Goal: Task Accomplishment & Management: Use online tool/utility

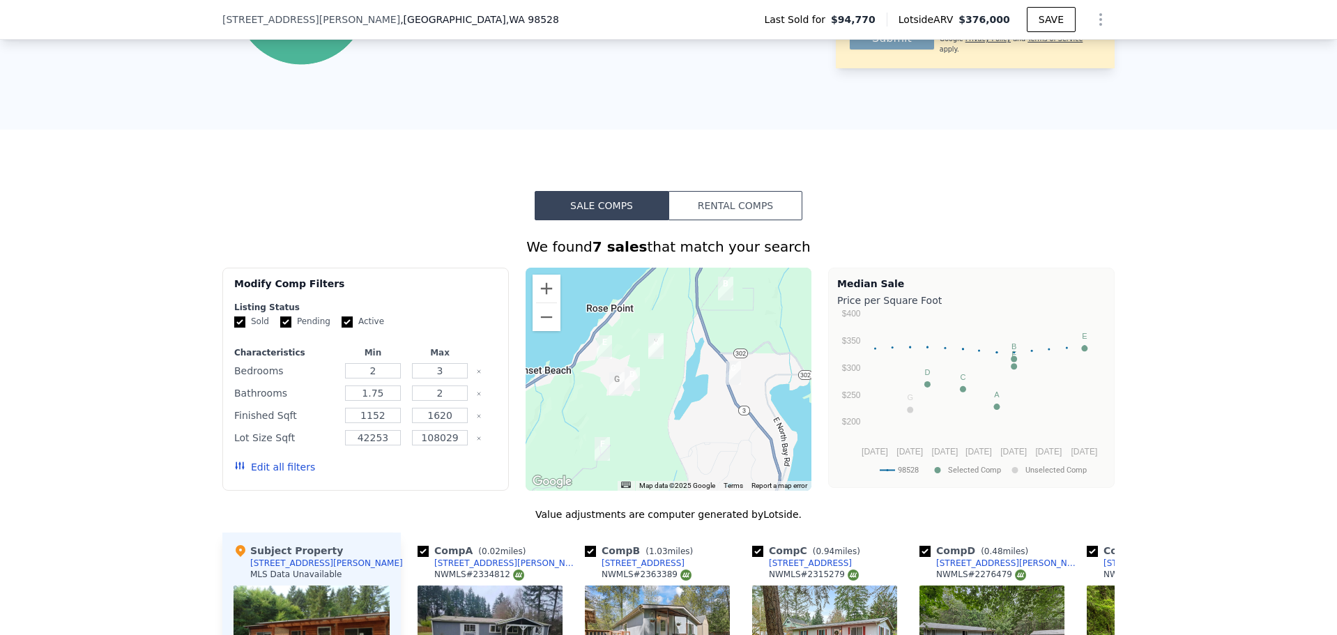
scroll to position [832, 0]
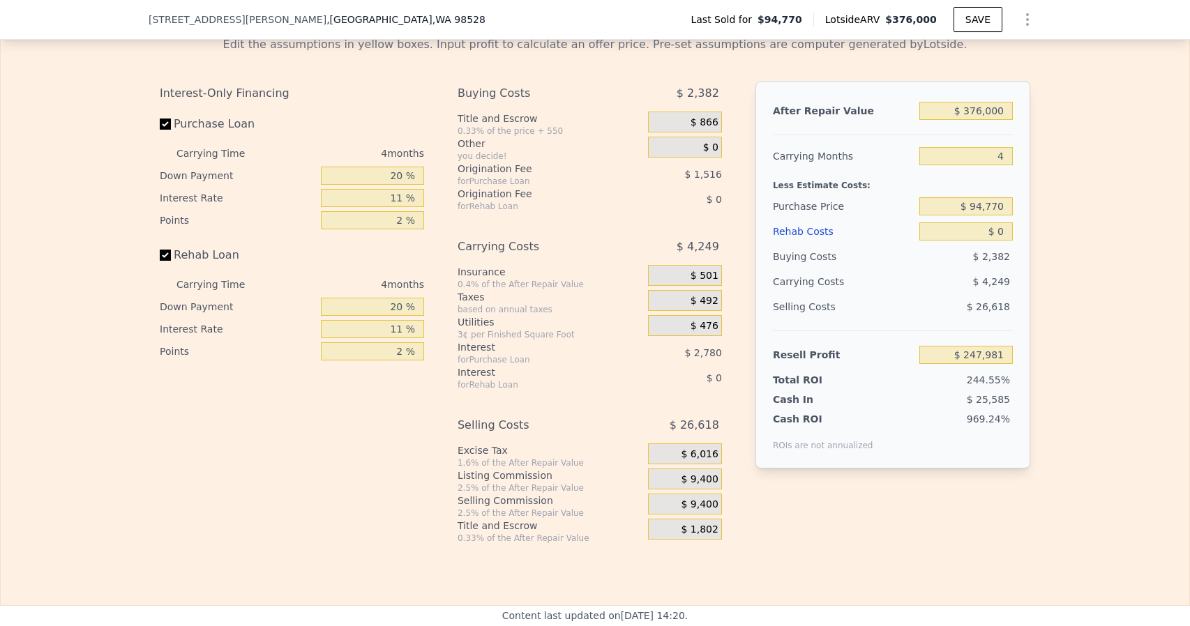
scroll to position [1947, 0]
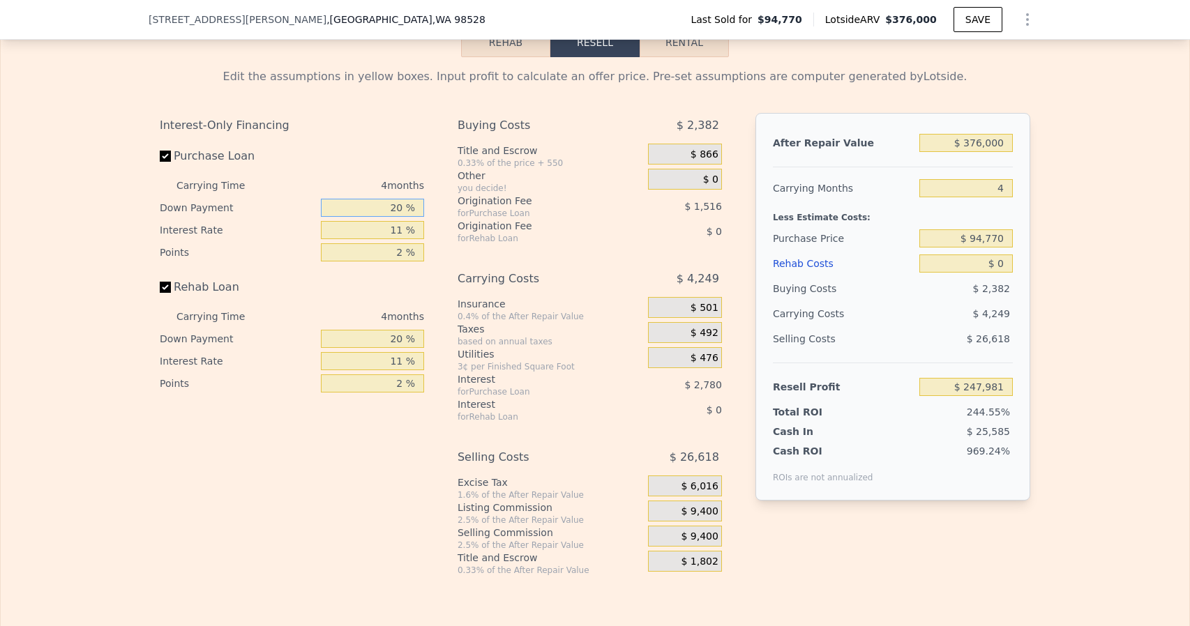
click at [389, 217] on input "20 %" at bounding box center [372, 208] width 103 height 18
type input "1 %"
type input "$ 246,961"
type input "10 %"
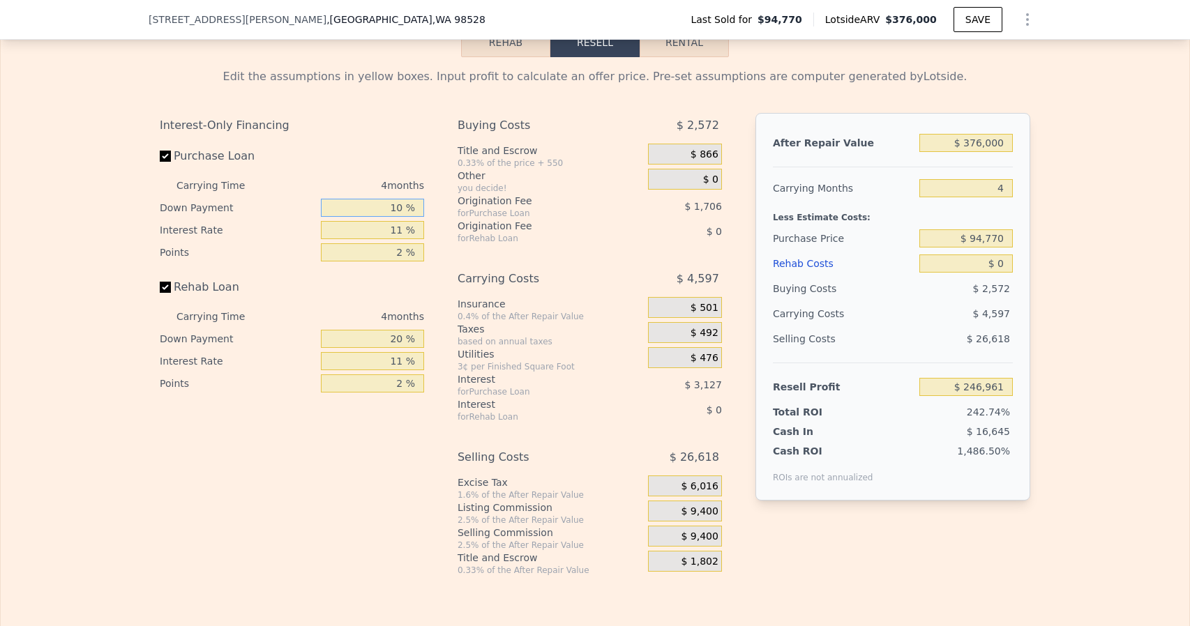
type input "$ 247,443"
type input "10 %"
type input "$ 247,727"
type input "10.6 %"
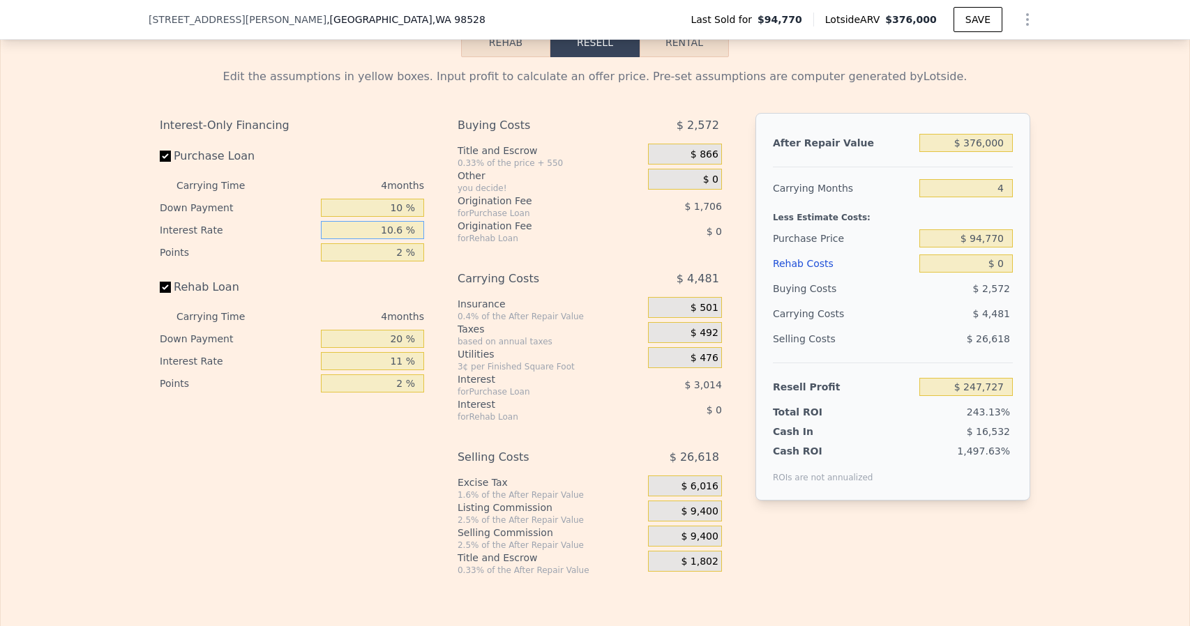
type input "$ 247,559"
type input "10. %"
type input "$ 247,727"
type input "10.5 %"
type input "$ 247,587"
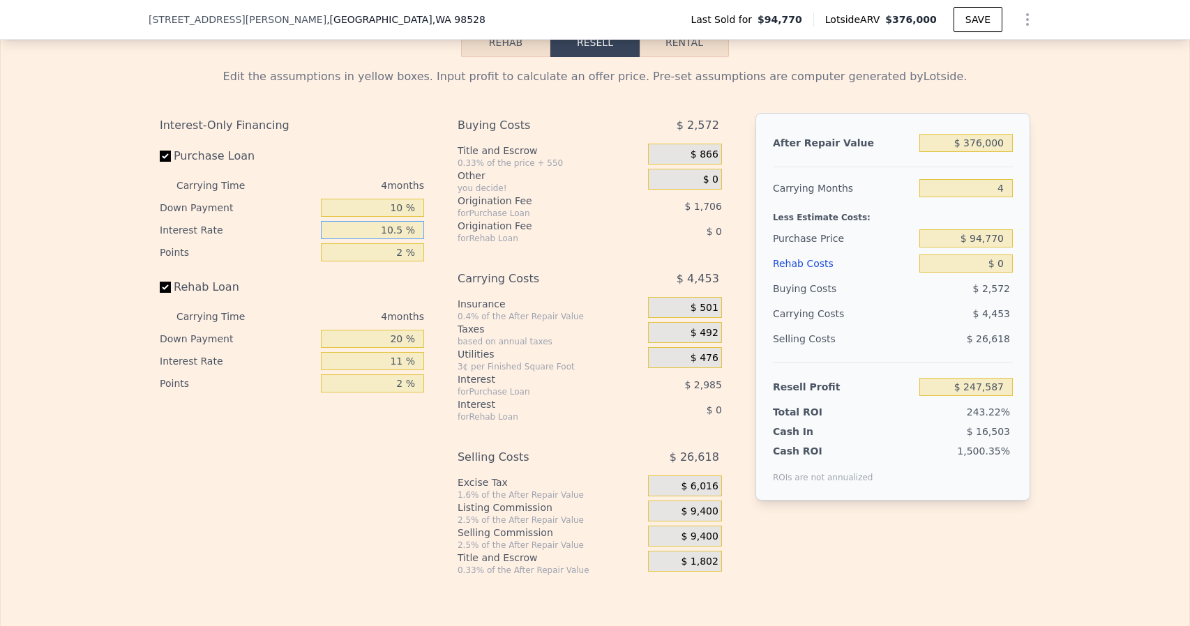
type input "10.5 %"
type input "1 %"
type input "$ 248,440"
type input "1.2 %"
type input "$ 248,269"
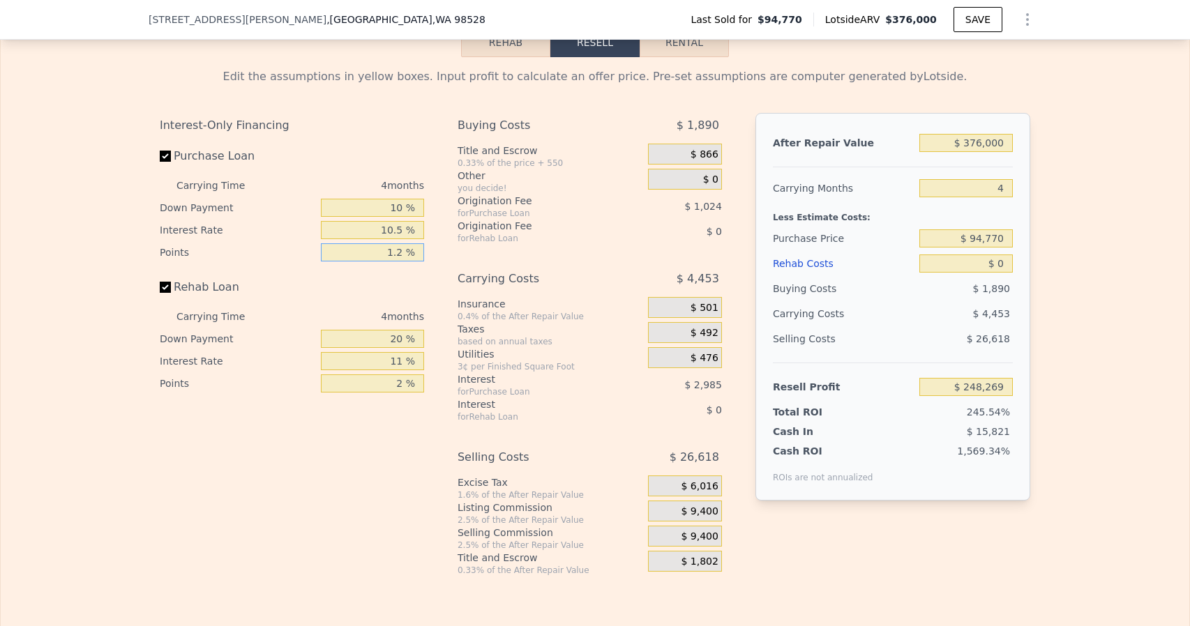
type input "1.25 %"
type input "$ 248,227"
type input "1.25 %"
type input "10 %"
type input "10.5 %"
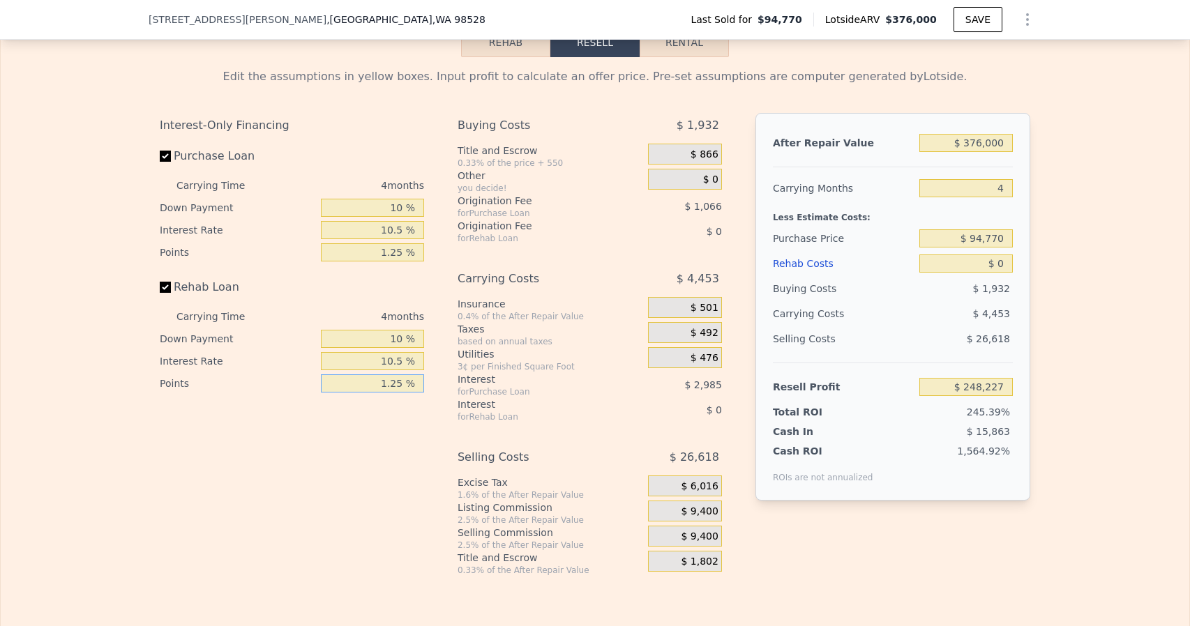
type input "1.25 %"
click at [552, 490] on div "Excise Tax" at bounding box center [549, 483] width 185 height 14
click at [672, 522] on div "$ 9,400" at bounding box center [685, 511] width 74 height 21
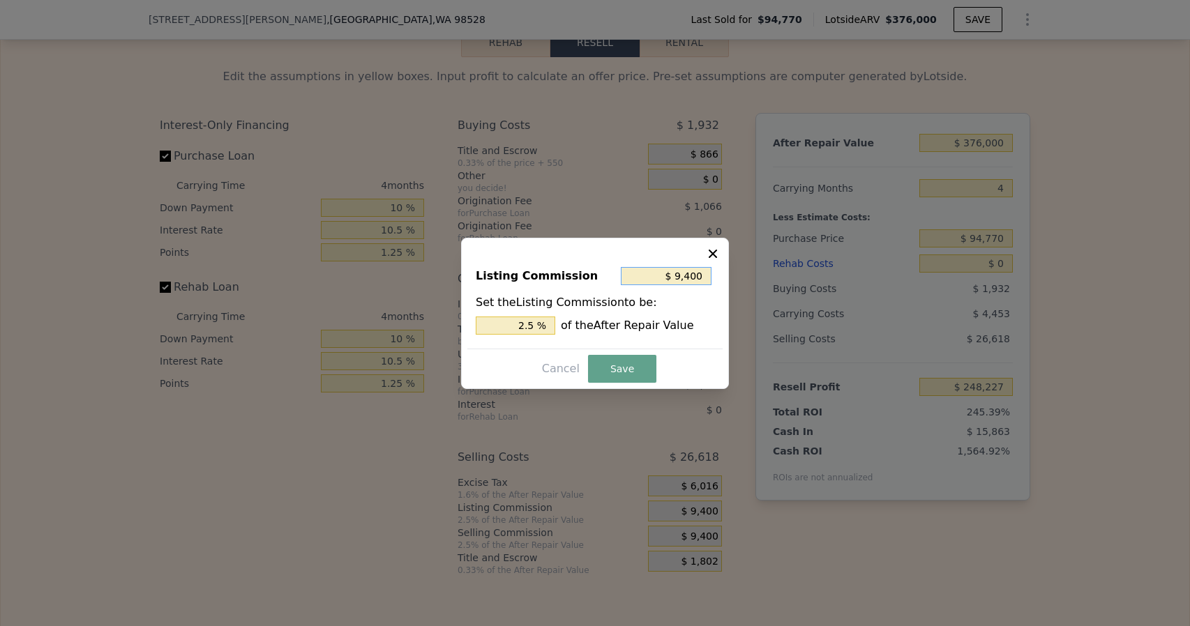
click at [689, 274] on input "$ 9,400" at bounding box center [666, 276] width 91 height 18
type input "$ 7"
type input "0.002 %"
type input "$ 75"
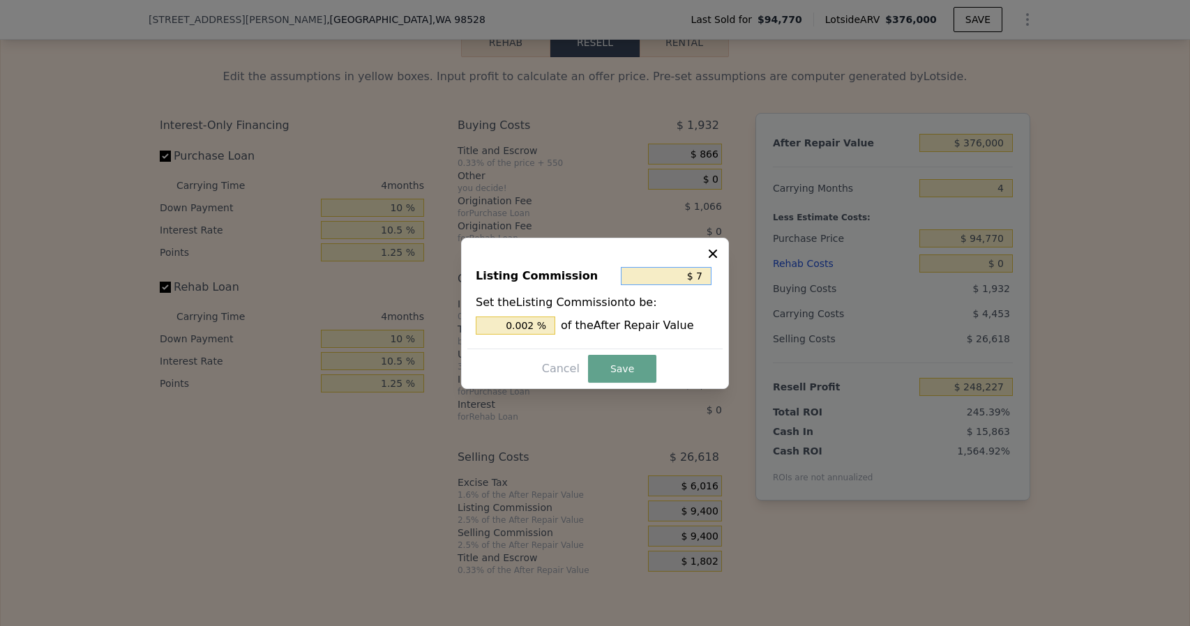
type input "0.020 %"
type input "$ 750"
type input "0.199 %"
type input "$ 750"
click at [623, 363] on button "Save" at bounding box center [622, 369] width 68 height 28
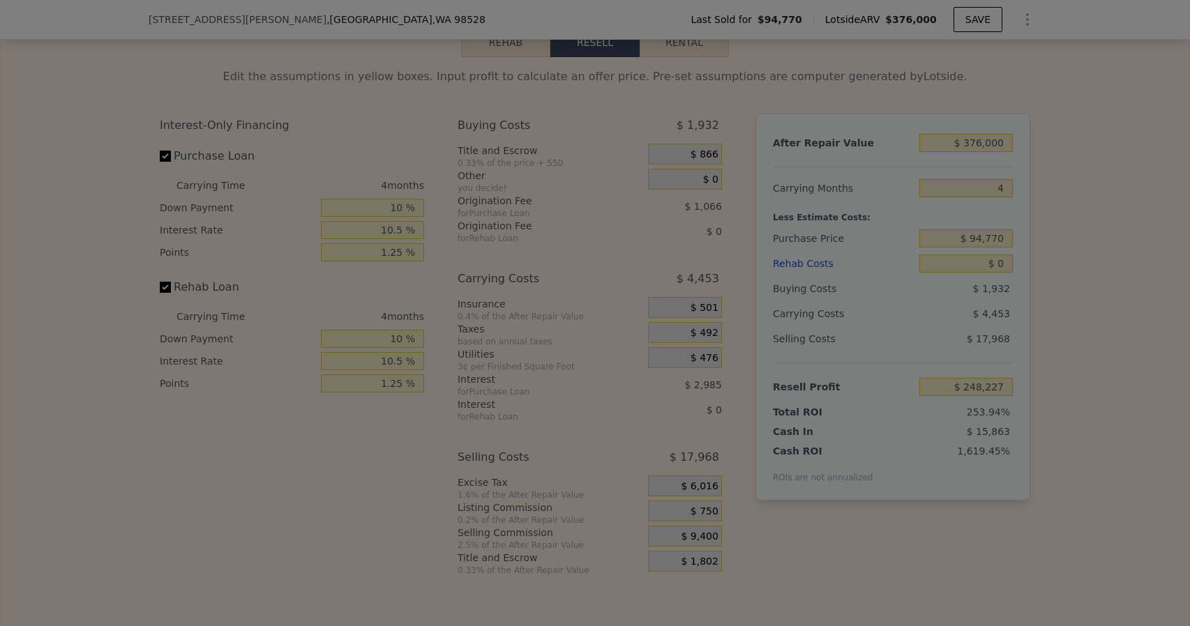
type input "$ 256,877"
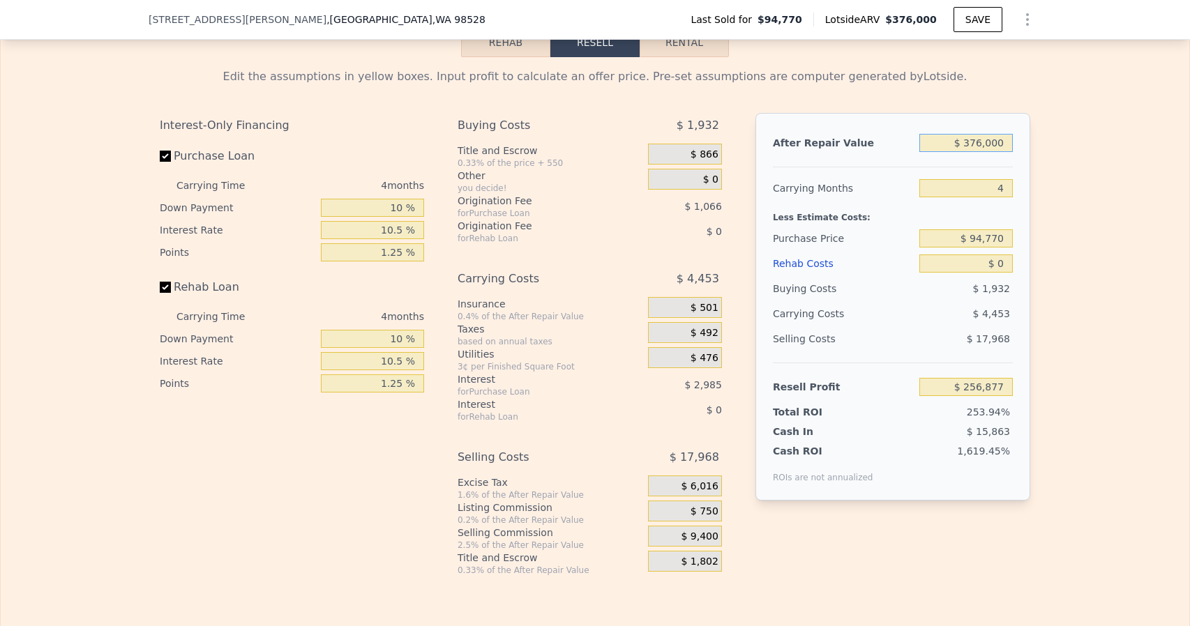
click at [971, 152] on input "$ 376,000" at bounding box center [965, 143] width 93 height 18
type input "$ 355"
type input "-$ 100,866"
type input "$ 35,500"
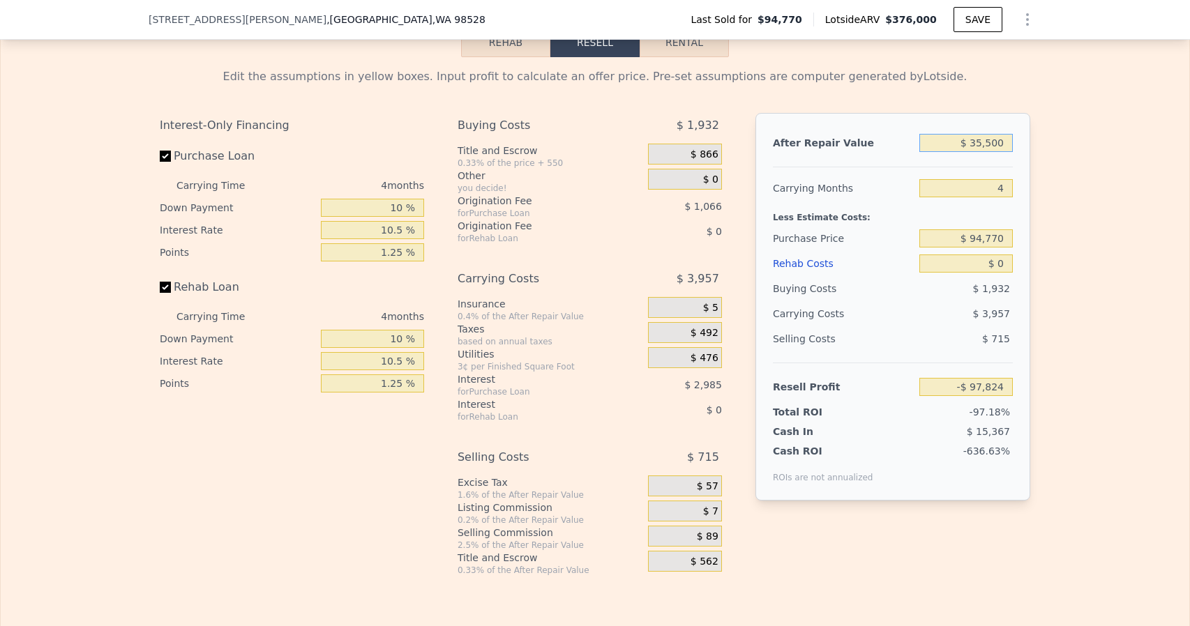
type input "-$ 67,396"
type input "$ 355,000"
type input "$ 236,878"
type input "$ 355,000"
type input "5"
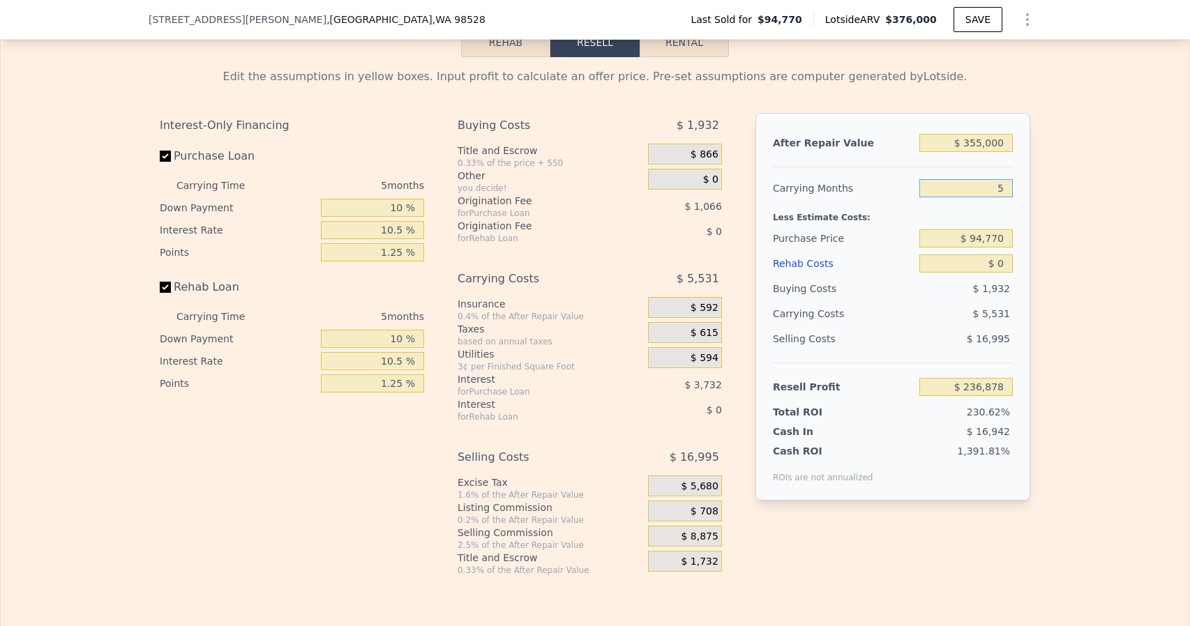
type input "$ 235,772"
type input "5"
type input "$ 210,000"
type input "$ 114,322"
type input "$ 45"
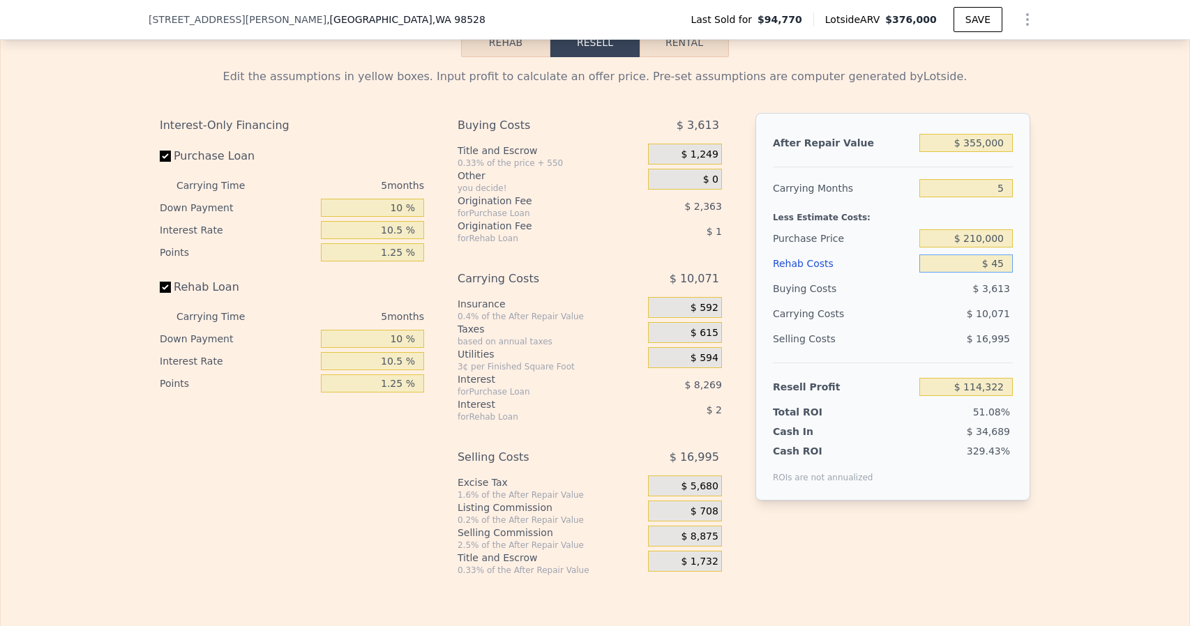
type input "$ 114,276"
type input "$ 450"
type input "$ 113,847"
type input "$ 4,500"
type input "$ 109,596"
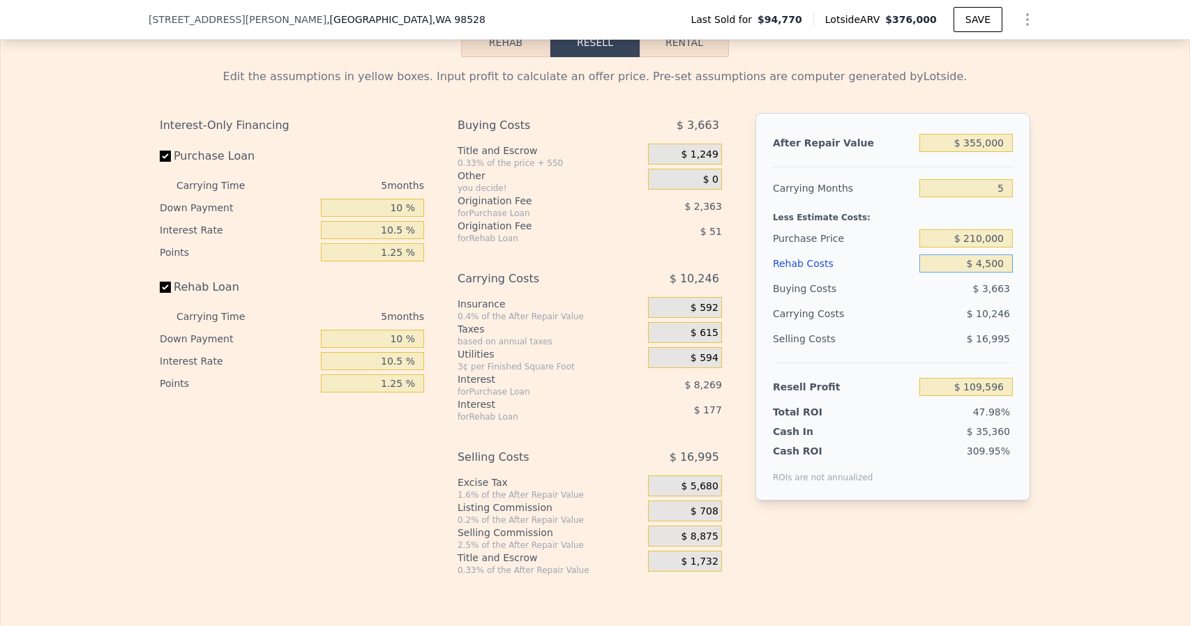
type input "$ 45,000"
type input "$ 67,046"
type input "$ 45,000"
click at [810, 539] on div "After Repair Value $ 355,000 Carrying Months 5 Less Estimate Costs: Purchase Pr…" at bounding box center [892, 333] width 275 height 441
click at [697, 568] on div "$ 1,732" at bounding box center [685, 561] width 74 height 21
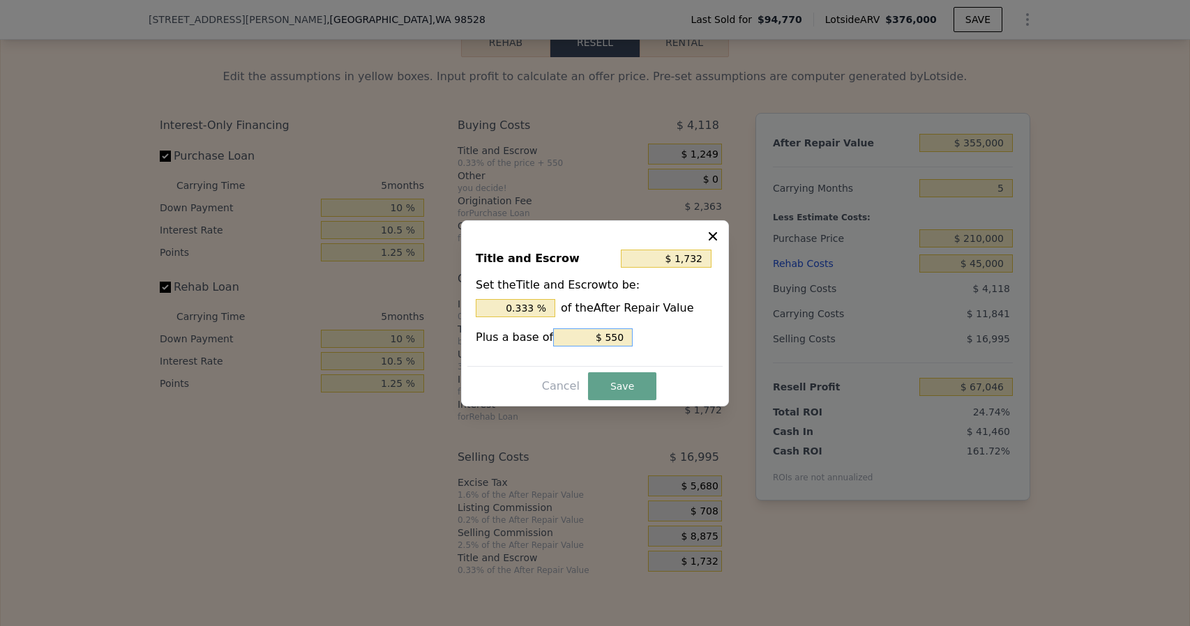
click at [607, 340] on input "$ 550" at bounding box center [592, 337] width 79 height 18
type input "$ 1,190"
type input "$ 8"
type input "$ 1,263"
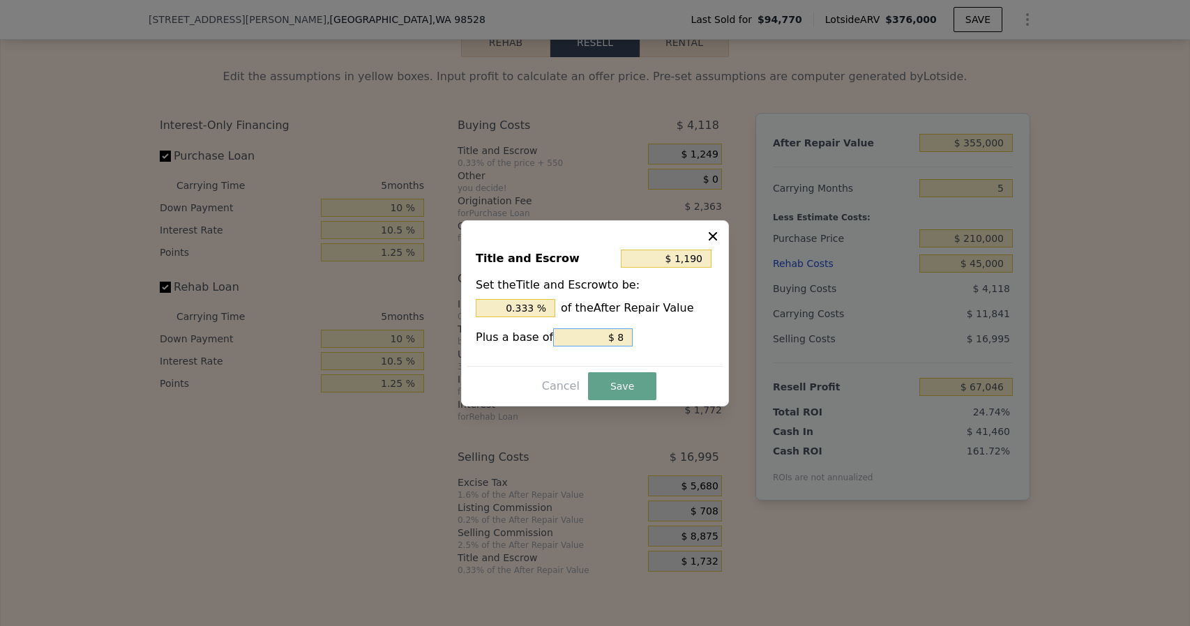
type input "$ 81"
type input "$ 1,992"
type input "$ 810"
type input "$ 9,282"
type input "$ 8,100"
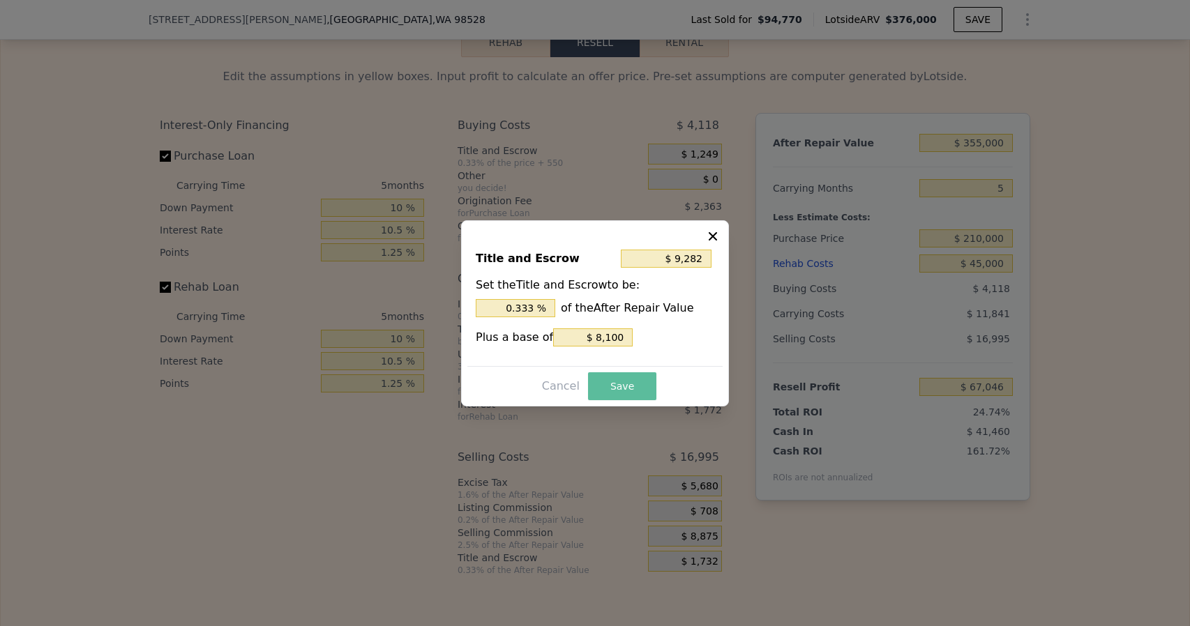
drag, startPoint x: 632, startPoint y: 382, endPoint x: 601, endPoint y: 427, distance: 54.7
click at [632, 383] on button "Save" at bounding box center [622, 386] width 68 height 28
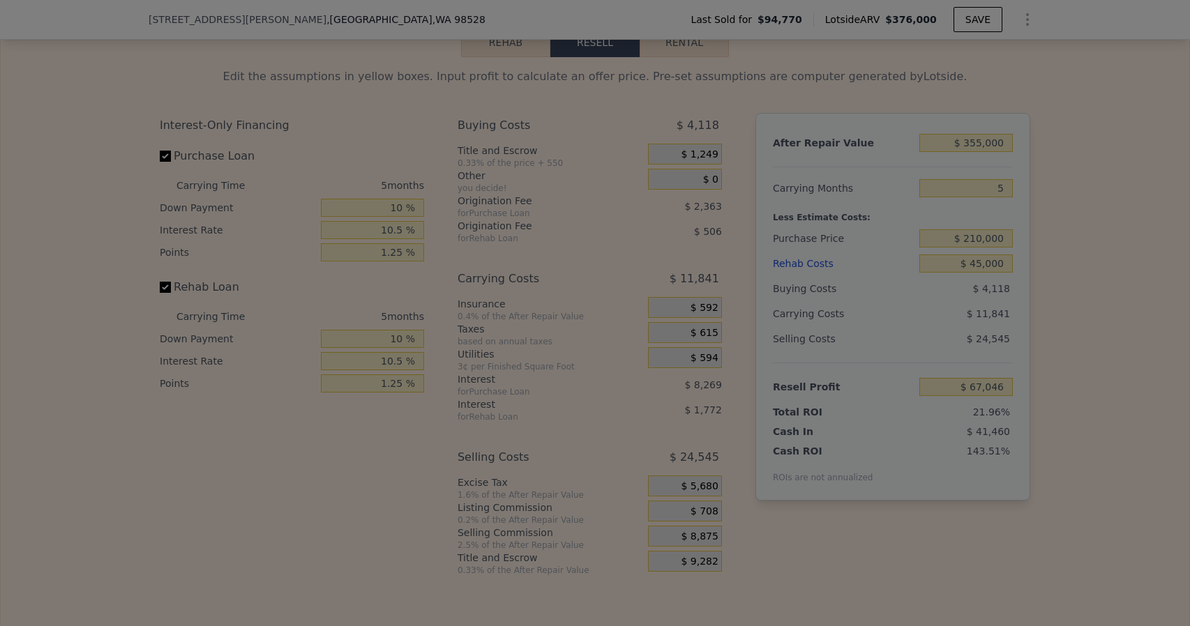
type input "$ 59,496"
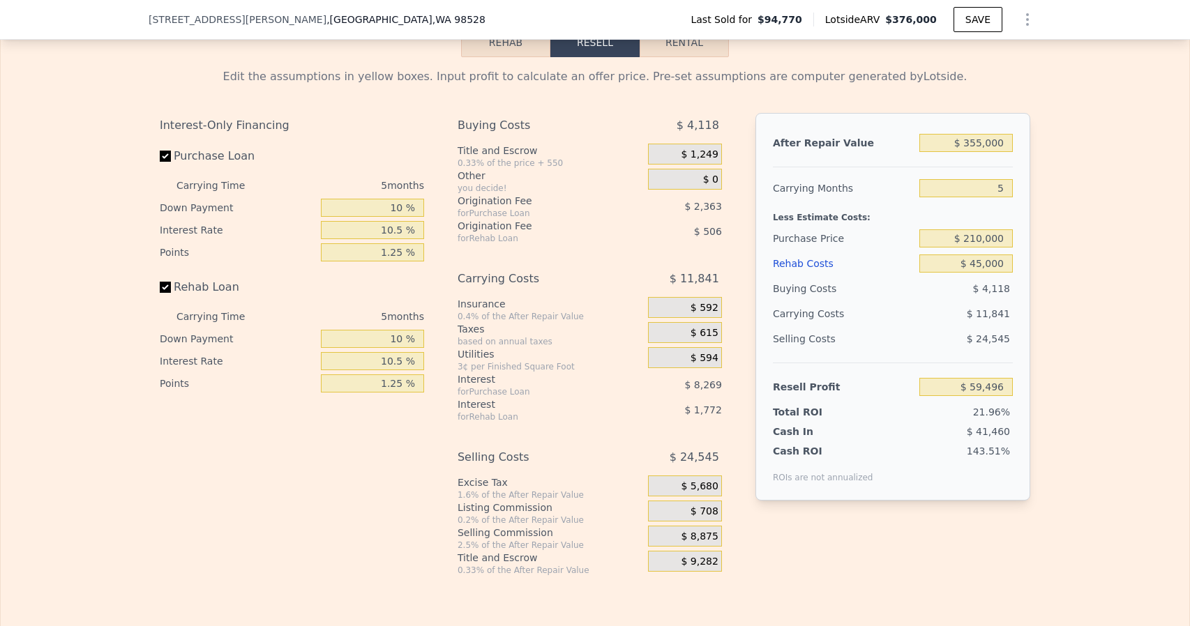
click at [460, 490] on div "Excise Tax" at bounding box center [549, 483] width 185 height 14
click at [978, 152] on input "$ 355,000" at bounding box center [965, 143] width 93 height 18
type input "$ 35,000"
type input "-$ 245,147"
type input "$ 3,000"
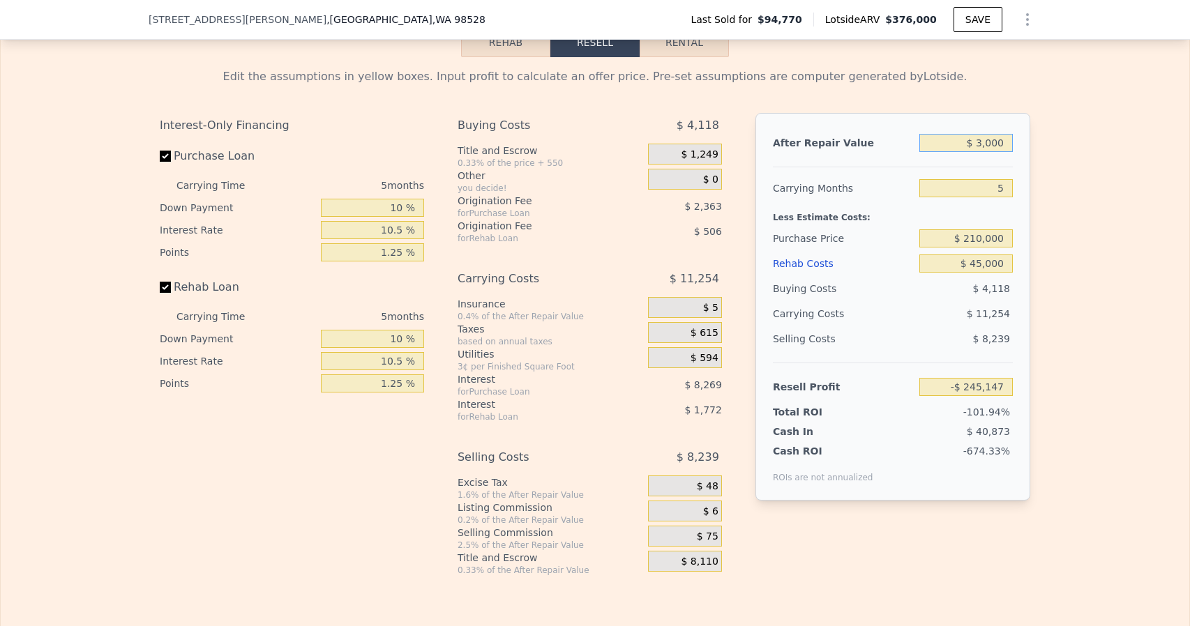
type input "-$ 275,611"
type input "$ 365,000"
type input "$ 69,017"
type input "$ 365,000"
click at [1106, 266] on div "Edit the assumptions in yellow boxes. Input profit to calculate an offer price.…" at bounding box center [595, 316] width 1188 height 519
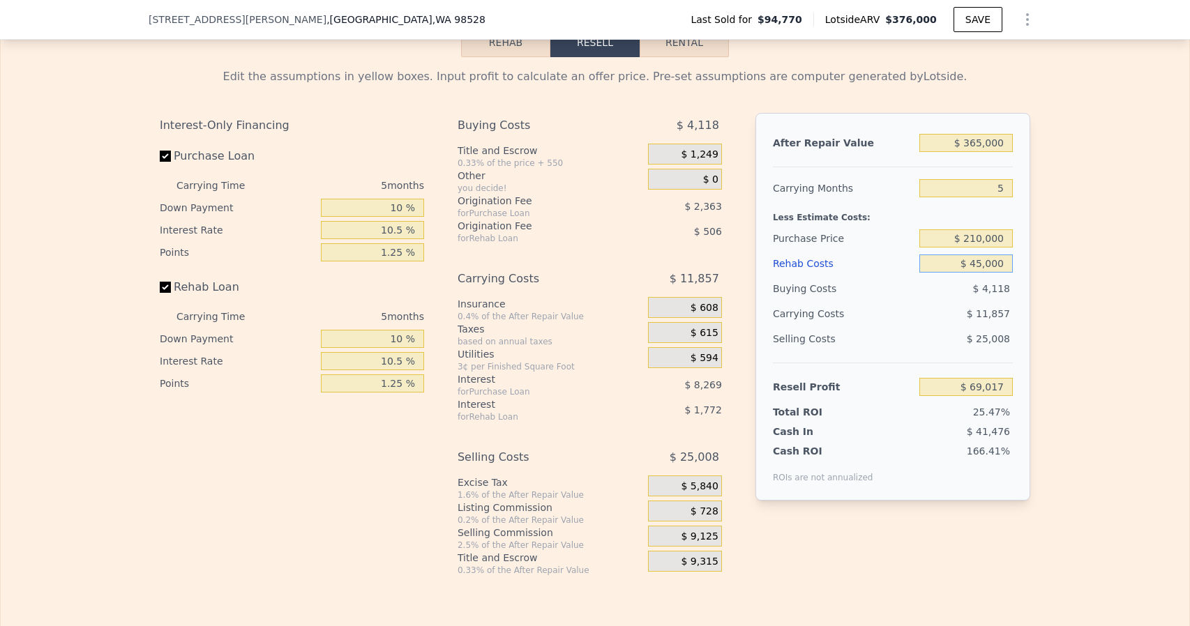
drag, startPoint x: 979, startPoint y: 283, endPoint x: 971, endPoint y: 285, distance: 8.0
click at [971, 273] on input "$ 45,000" at bounding box center [965, 264] width 93 height 18
type input "$ 3,000"
type input "$ 113,139"
type input "$ 35,000"
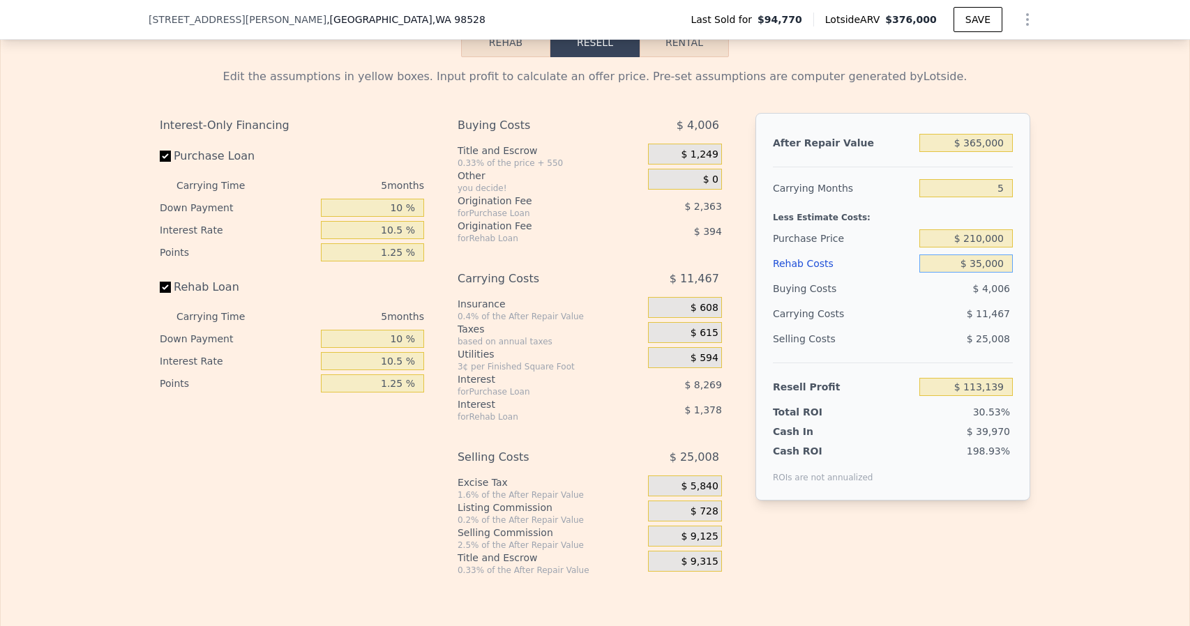
type input "$ 79,519"
type input "$ 35,000"
click at [1047, 437] on div "Edit the assumptions in yellow boxes. Input profit to calculate an offer price.…" at bounding box center [595, 316] width 1188 height 519
drag, startPoint x: 979, startPoint y: 160, endPoint x: 968, endPoint y: 160, distance: 11.2
click at [968, 152] on input "$ 365,000" at bounding box center [965, 143] width 93 height 18
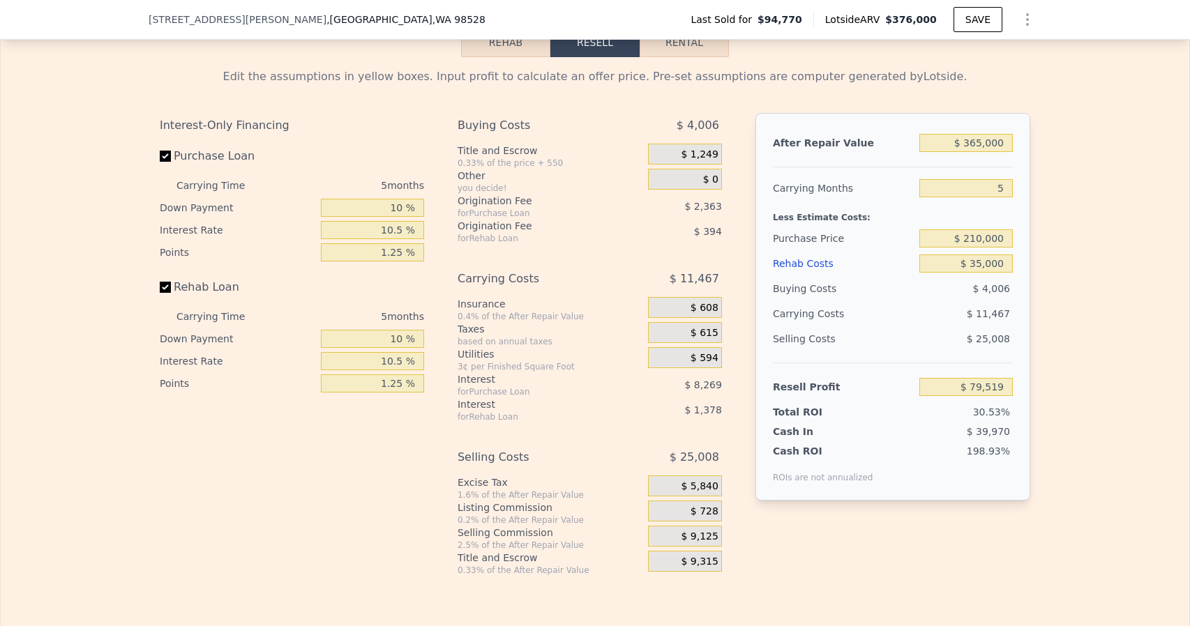
click at [1050, 206] on div "Edit the assumptions in yellow boxes. Input profit to calculate an offer price.…" at bounding box center [595, 316] width 1188 height 519
drag, startPoint x: 979, startPoint y: 160, endPoint x: 968, endPoint y: 160, distance: 11.2
click at [968, 152] on input "$ 365,000" at bounding box center [965, 143] width 93 height 18
click at [1059, 310] on div "Edit the assumptions in yellow boxes. Input profit to calculate an offer price.…" at bounding box center [595, 316] width 1188 height 519
click at [697, 568] on span "$ 9,315" at bounding box center [699, 562] width 37 height 13
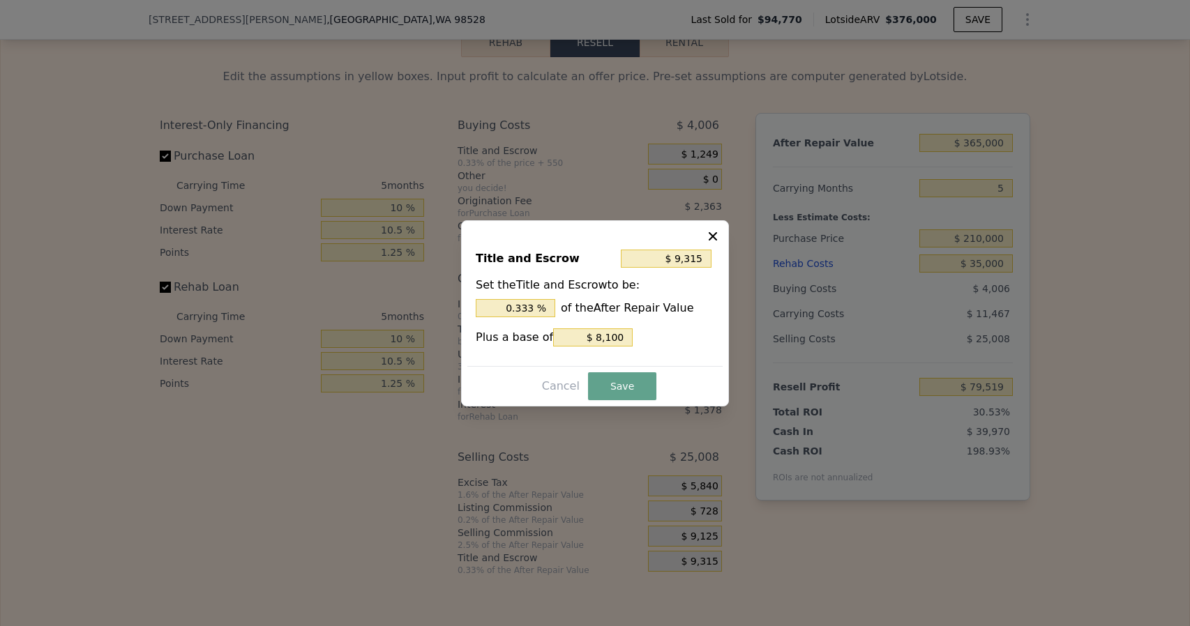
click at [715, 235] on icon at bounding box center [712, 236] width 8 height 8
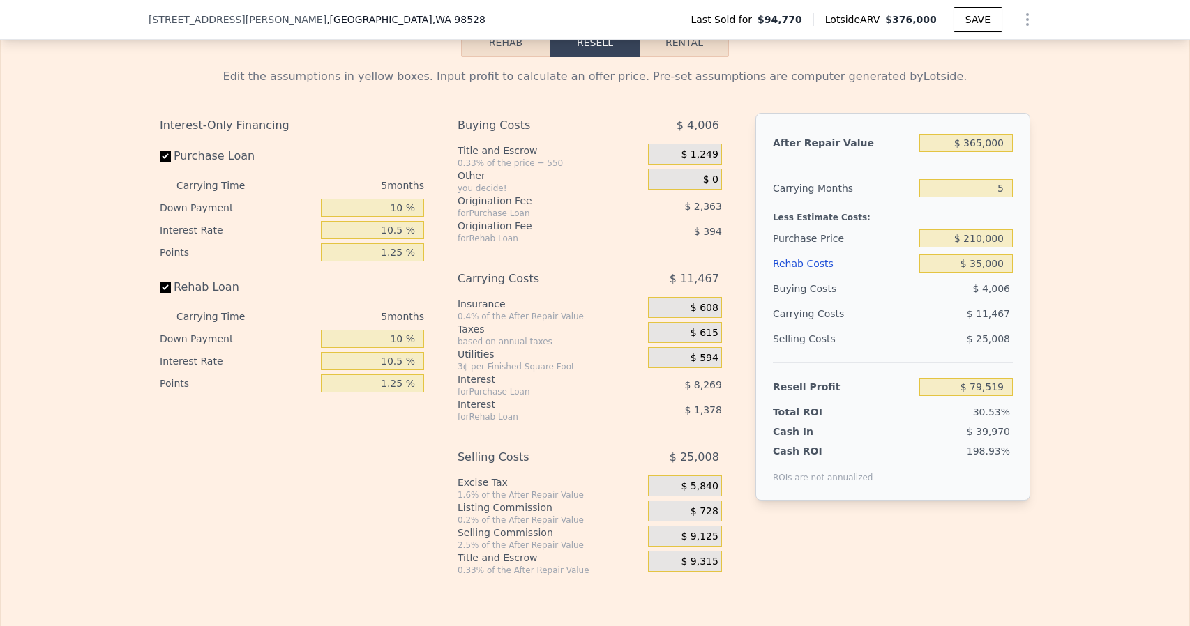
type input "$ 376,000"
type input "4"
type input "$ 0"
type input "$ 247,981"
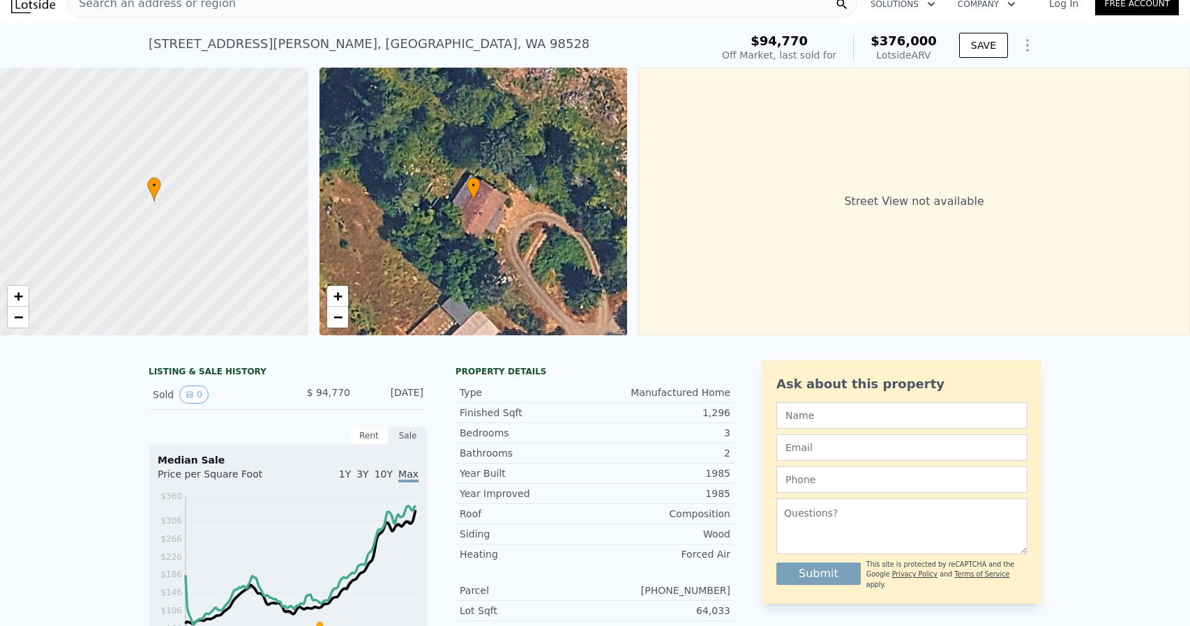
scroll to position [0, 0]
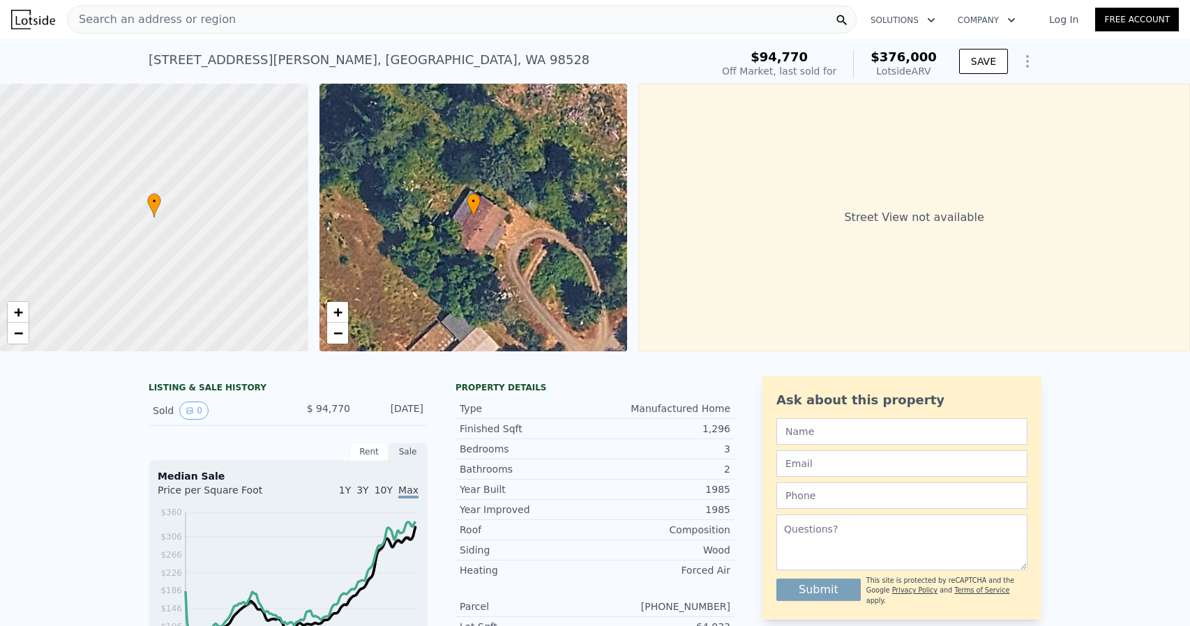
click at [300, 22] on div "Search an address or region" at bounding box center [461, 20] width 789 height 28
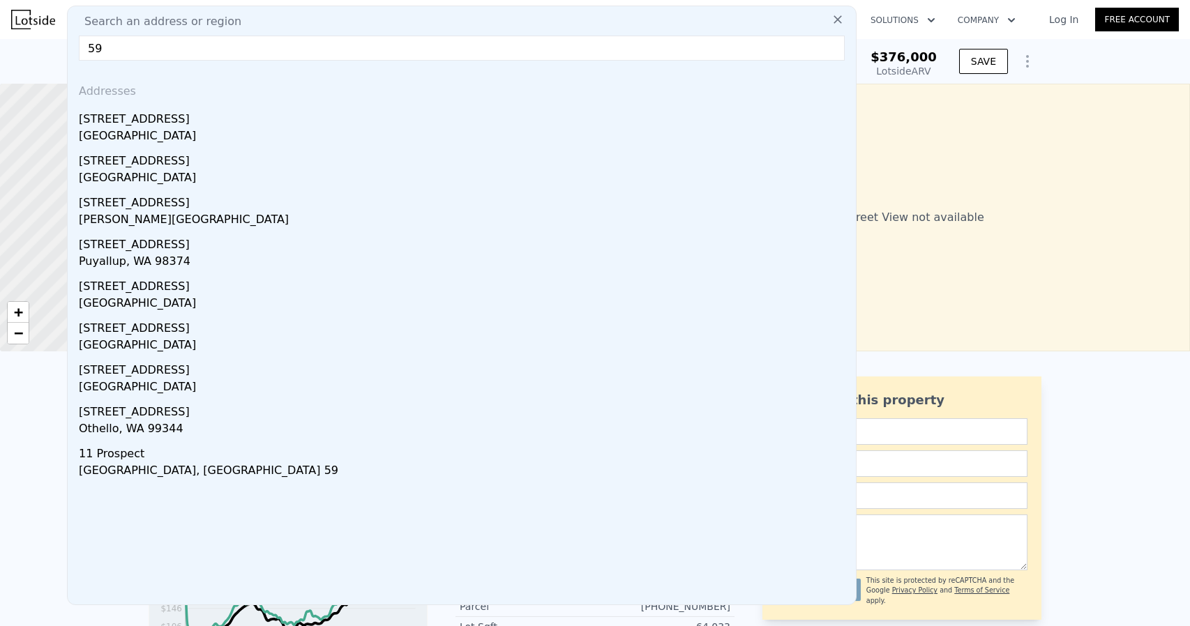
type input "5"
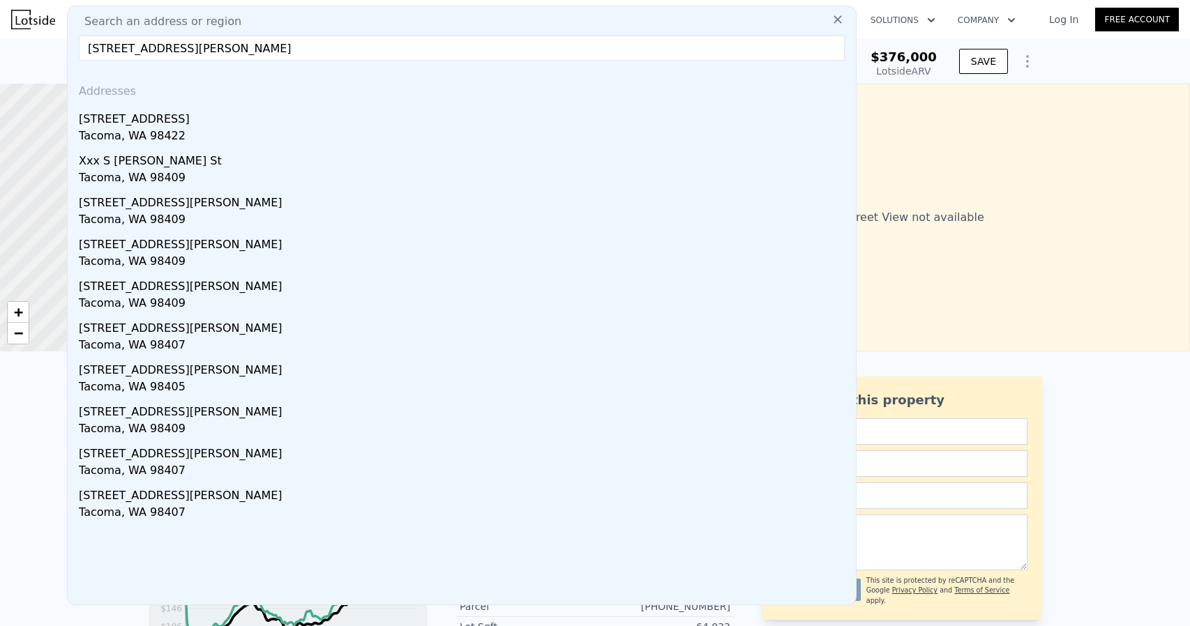
click at [130, 47] on input "4949 s mullen st tacoma" at bounding box center [462, 48] width 766 height 25
paste input "0"
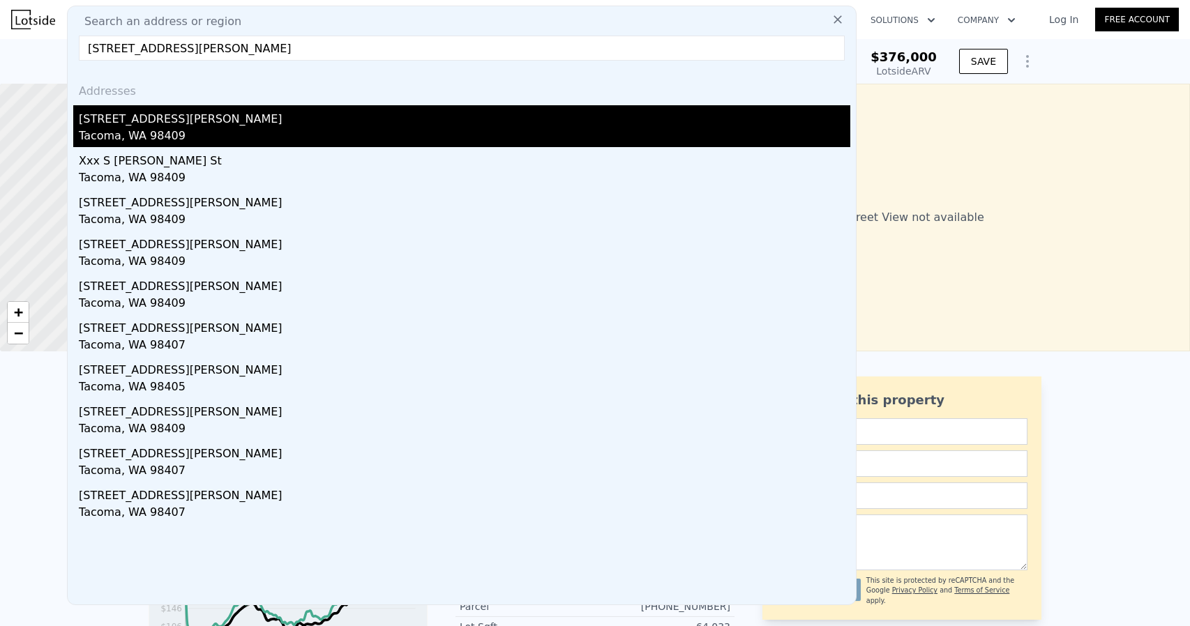
type input "4909 s mullen st tacoma"
click at [210, 119] on div "4909 S Mullen St" at bounding box center [464, 116] width 771 height 22
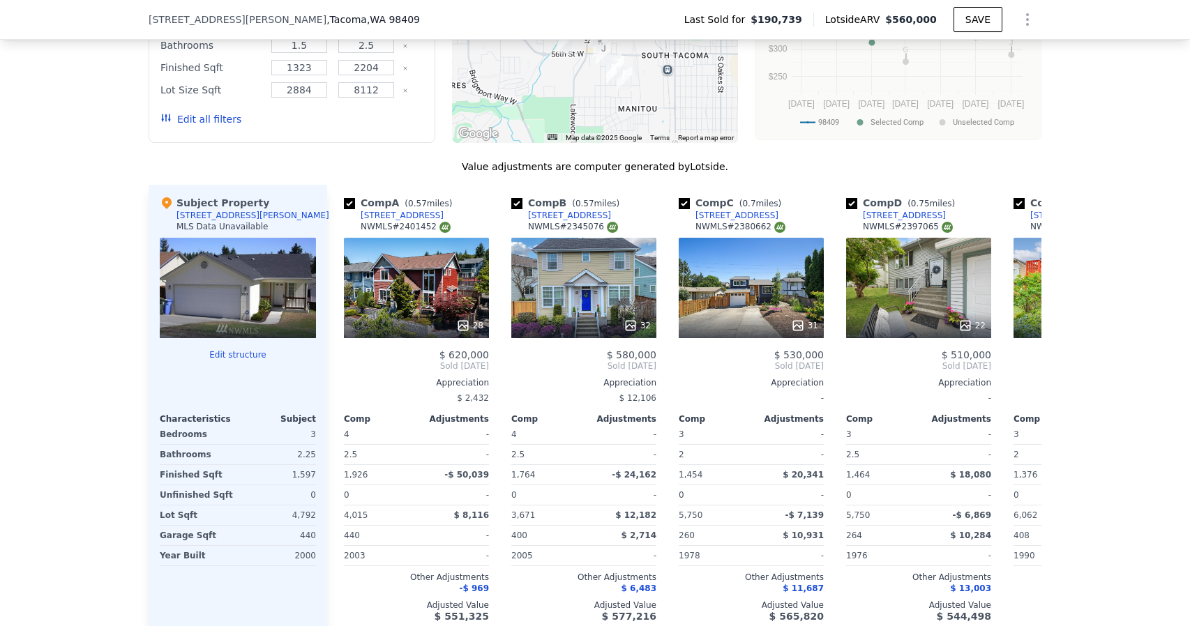
scroll to position [1389, 0]
